Goal: Find specific page/section: Find specific page/section

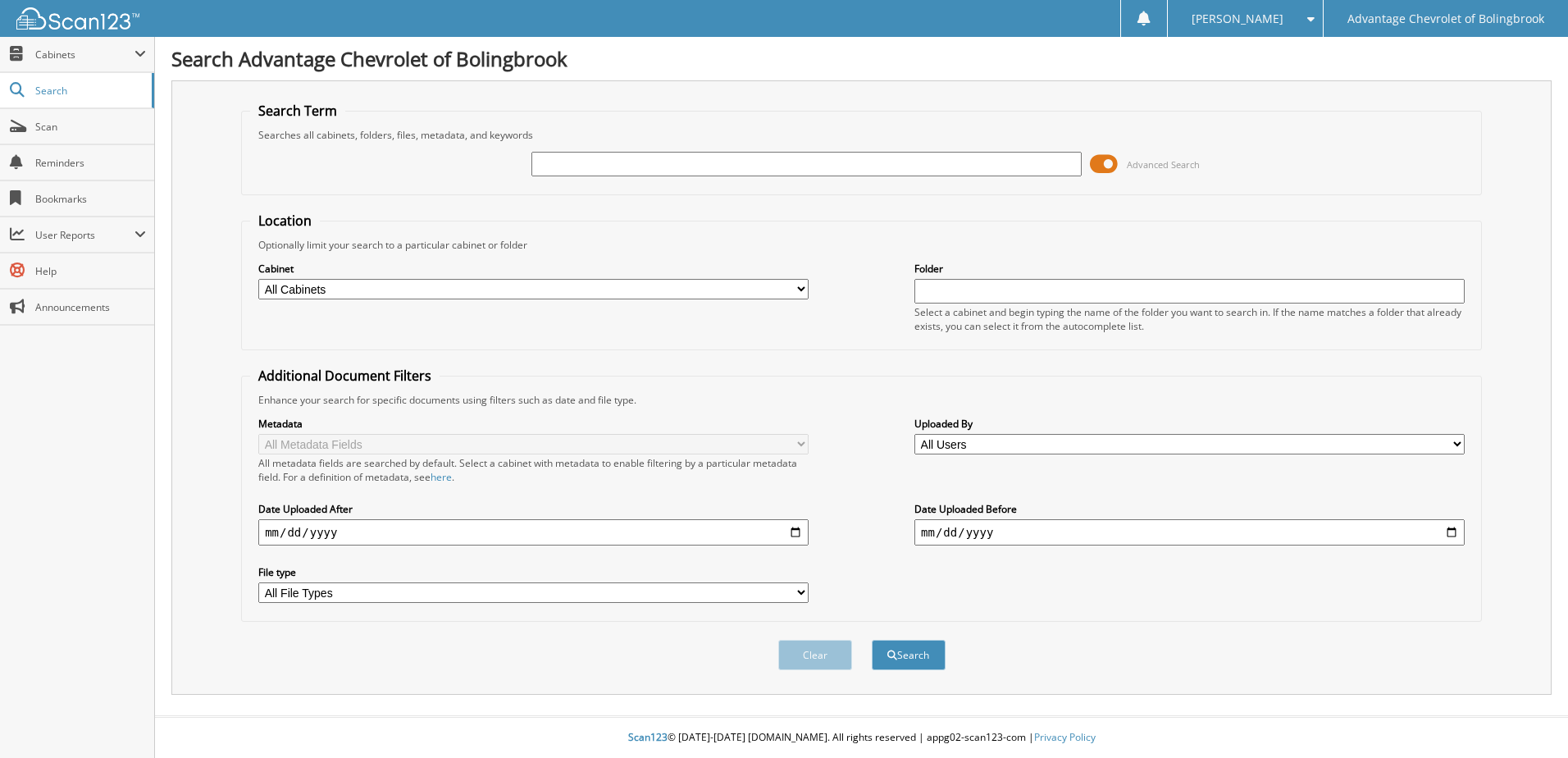
click at [637, 162] on input "text" at bounding box center [806, 163] width 551 height 24
type input "22376"
click at [872, 640] on button "Search" at bounding box center [909, 655] width 74 height 30
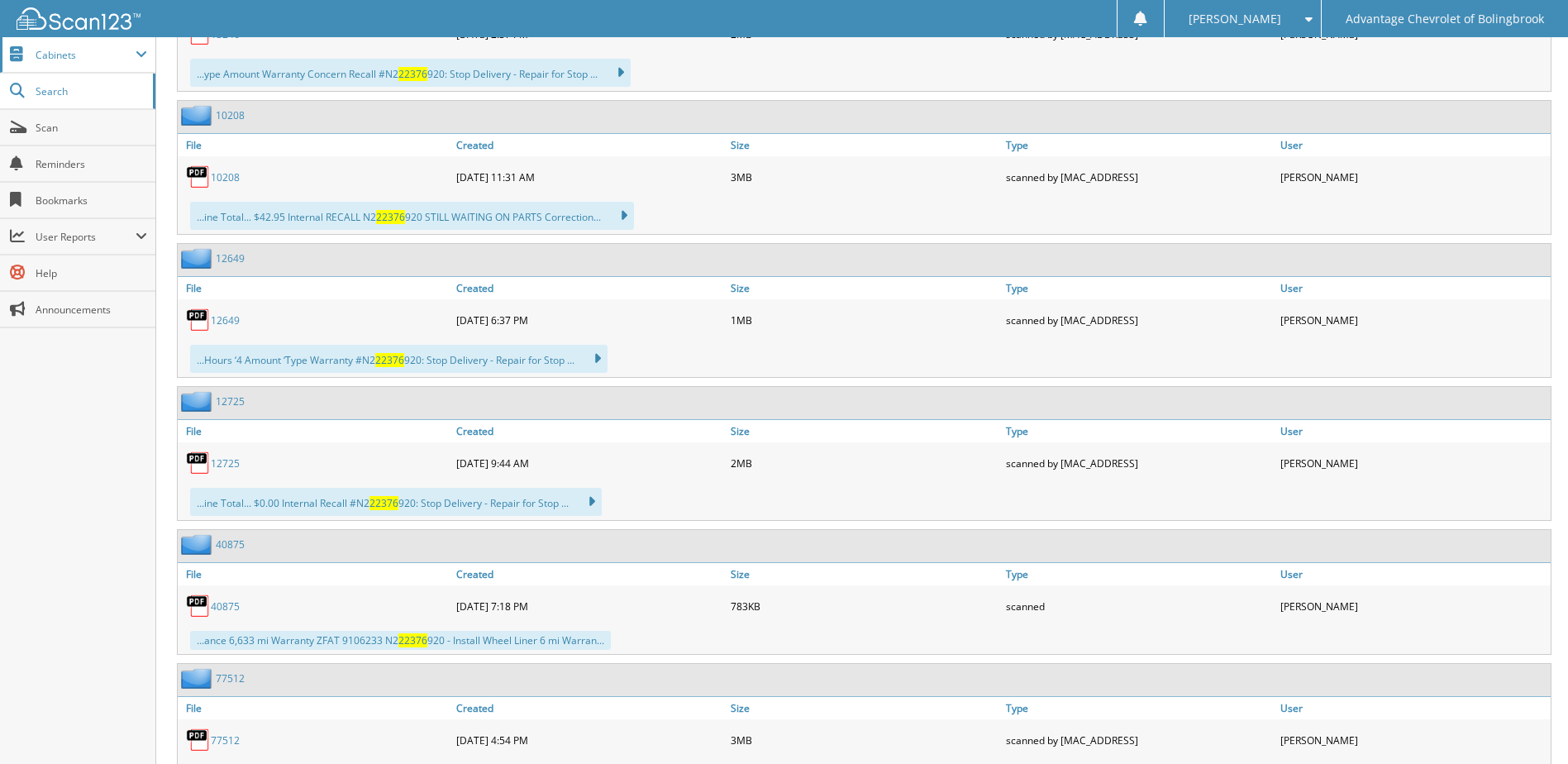
scroll to position [1125, 0]
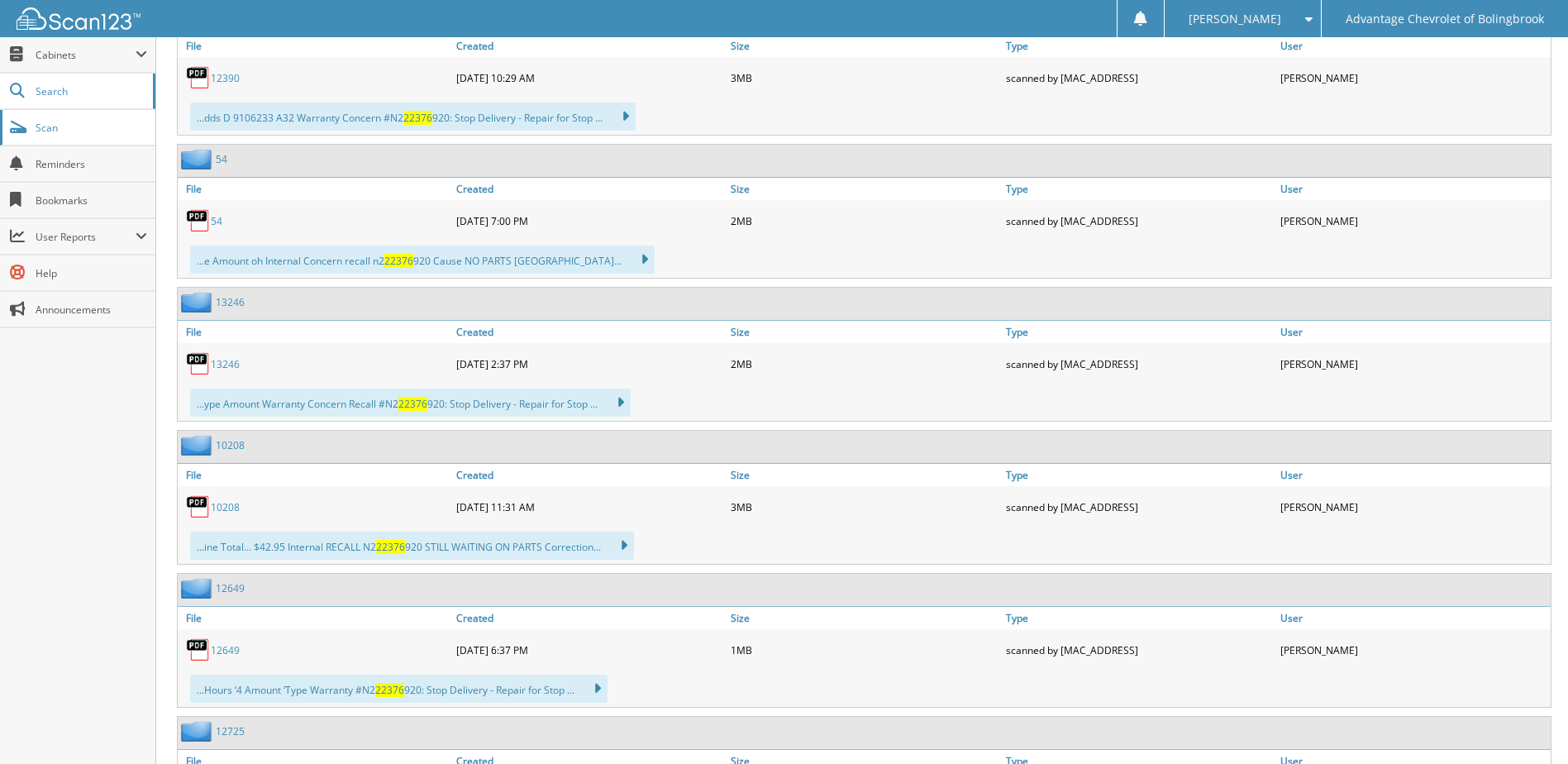
click at [50, 123] on span "Scan" at bounding box center [90, 127] width 111 height 14
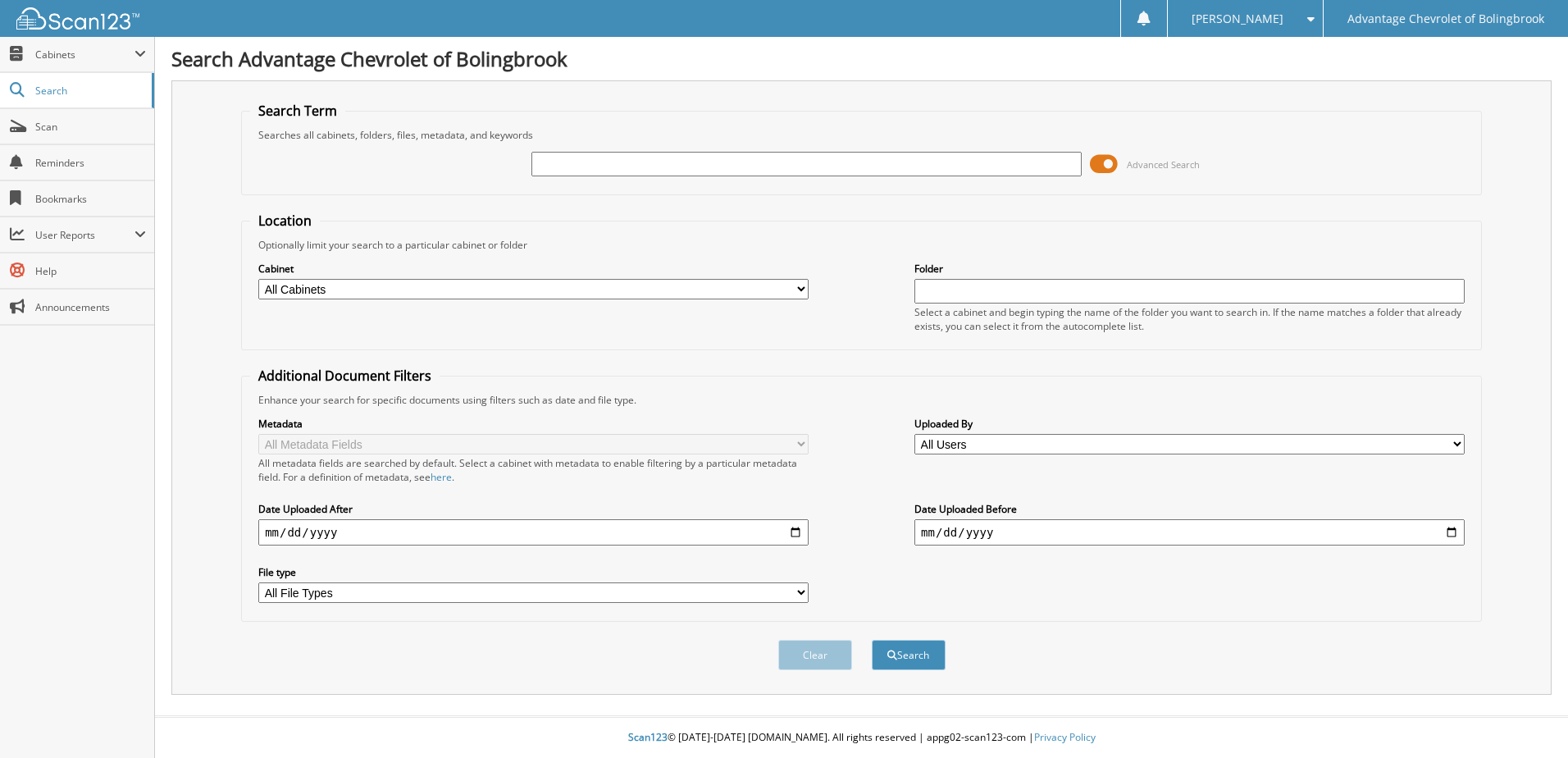
click at [592, 167] on input "text" at bounding box center [806, 163] width 551 height 24
type input "22376"
click at [872, 640] on button "Search" at bounding box center [909, 655] width 74 height 30
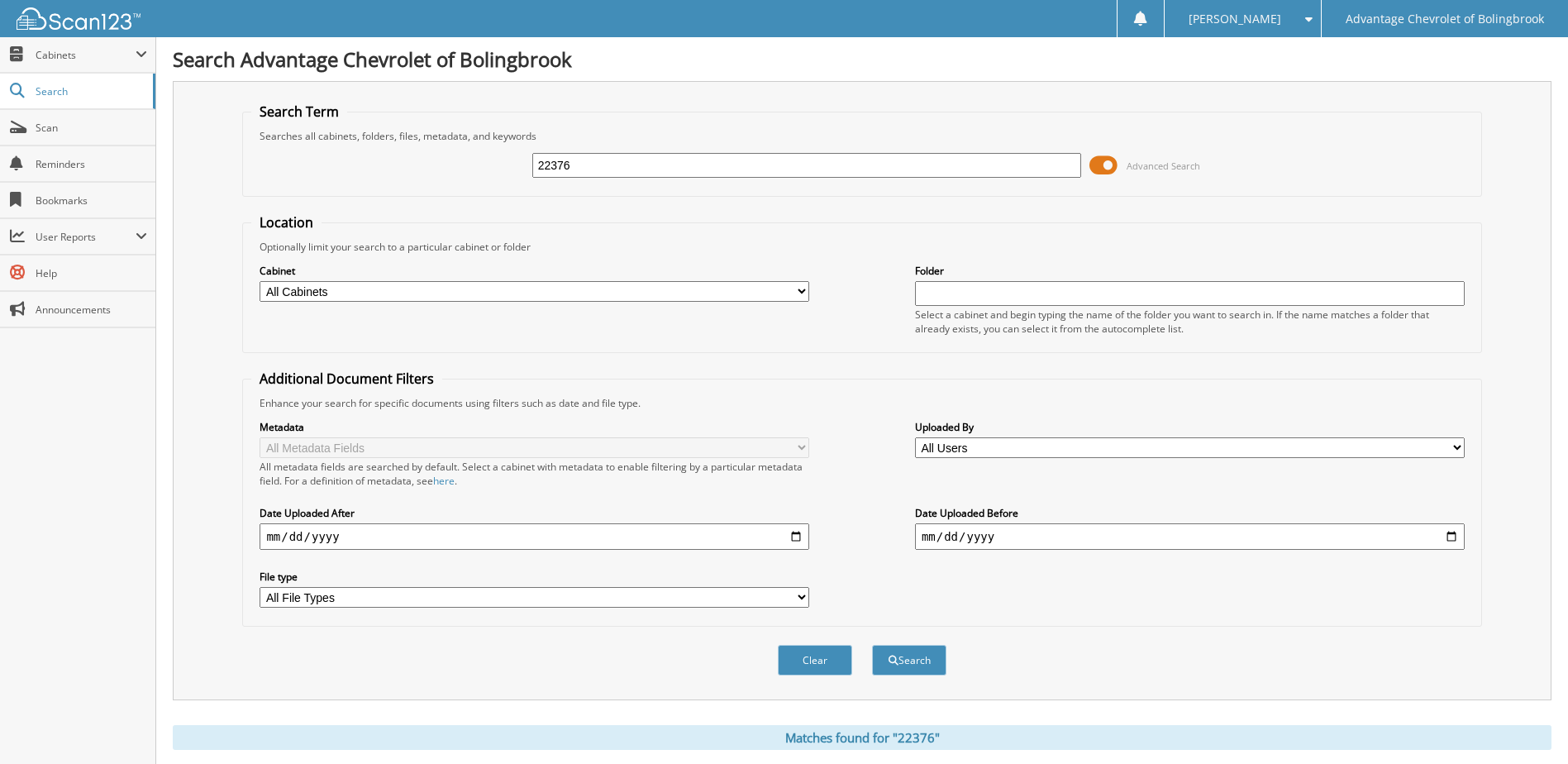
click at [591, 168] on input "22376" at bounding box center [808, 165] width 550 height 24
type input "P15690"
click at [873, 645] on button "Search" at bounding box center [910, 660] width 74 height 31
click at [88, 55] on span "Cabinets" at bounding box center [85, 55] width 100 height 14
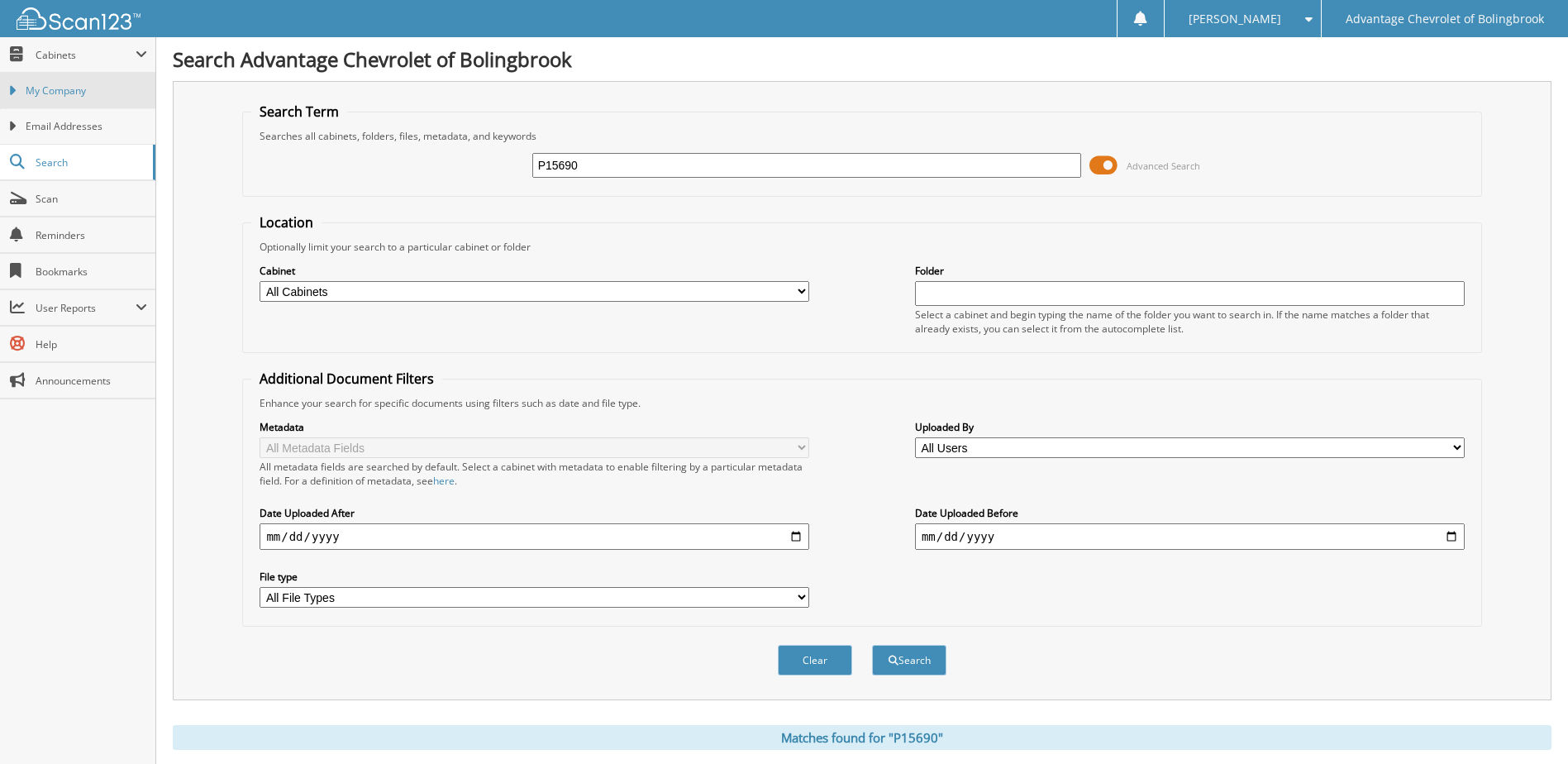
click at [80, 86] on span "My Company" at bounding box center [86, 90] width 121 height 14
